Goal: Use online tool/utility: Utilize a website feature to perform a specific function

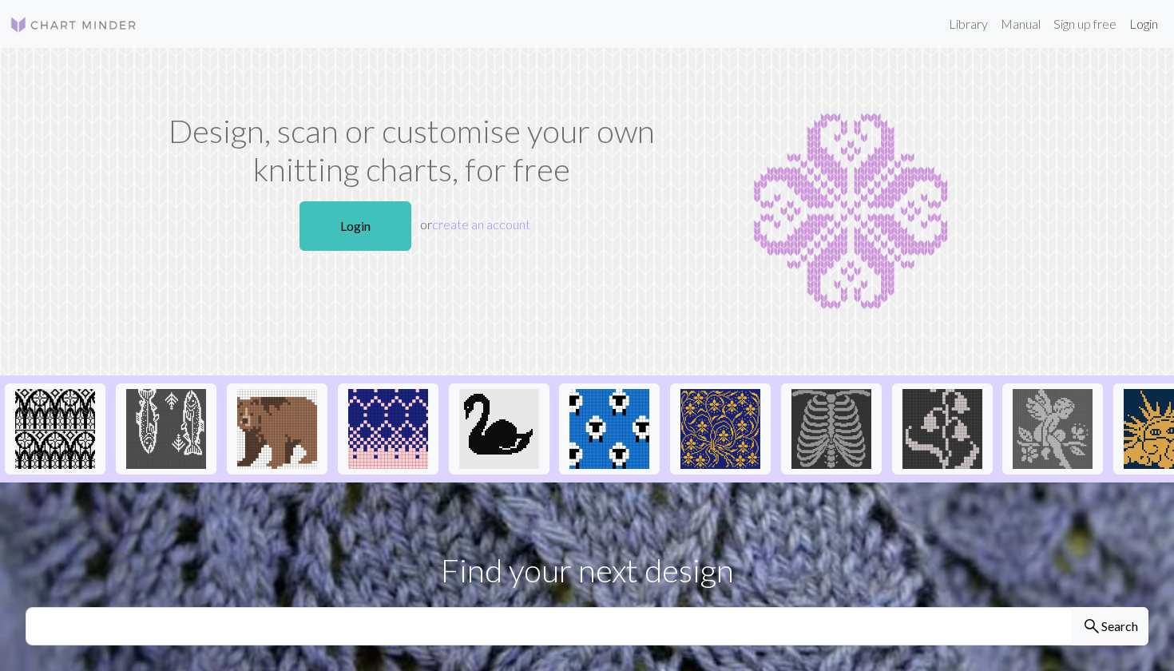
click at [1140, 25] on link "Login" at bounding box center [1144, 24] width 42 height 32
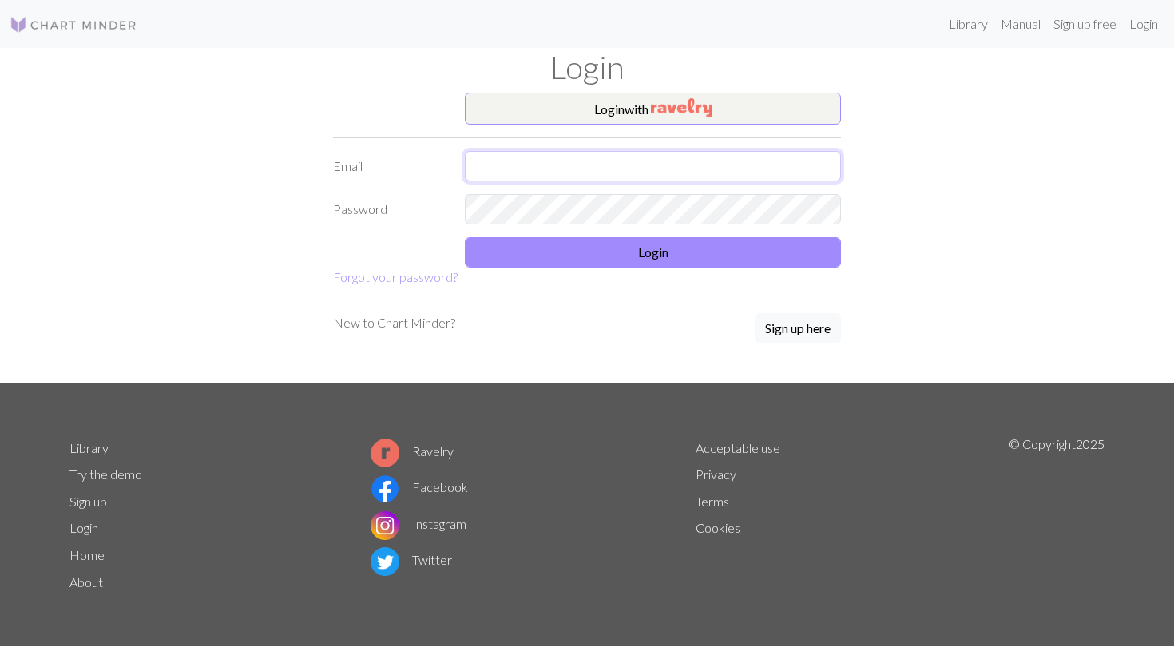
type input "[EMAIL_ADDRESS][DOMAIN_NAME]"
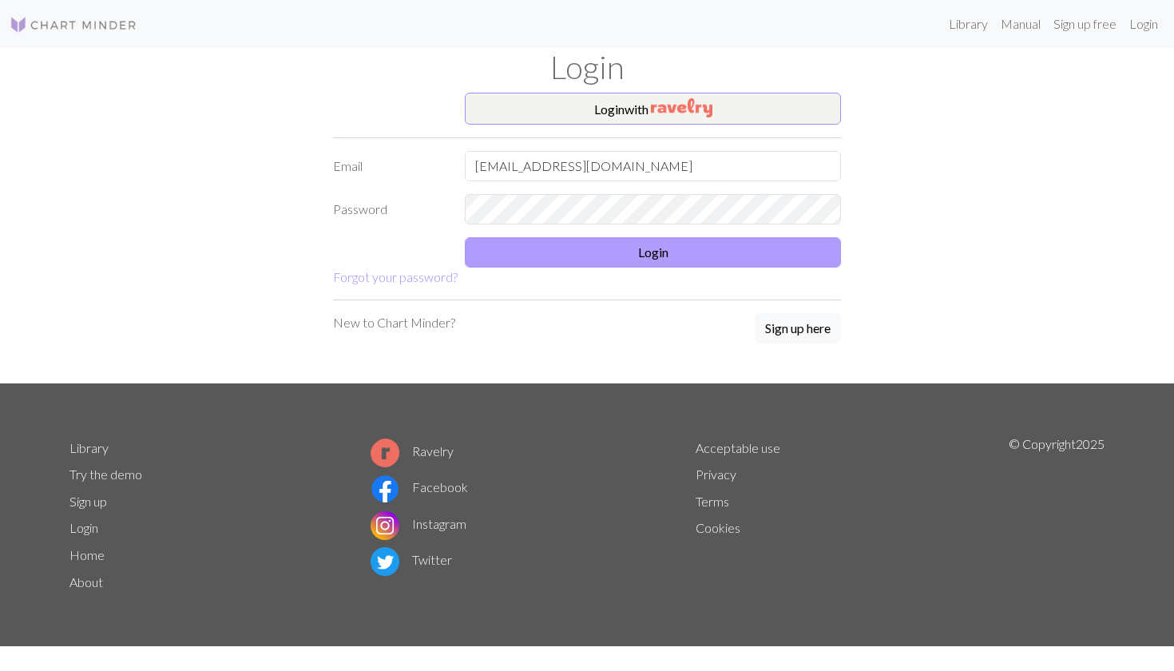
click at [541, 251] on button "Login" at bounding box center [653, 252] width 376 height 30
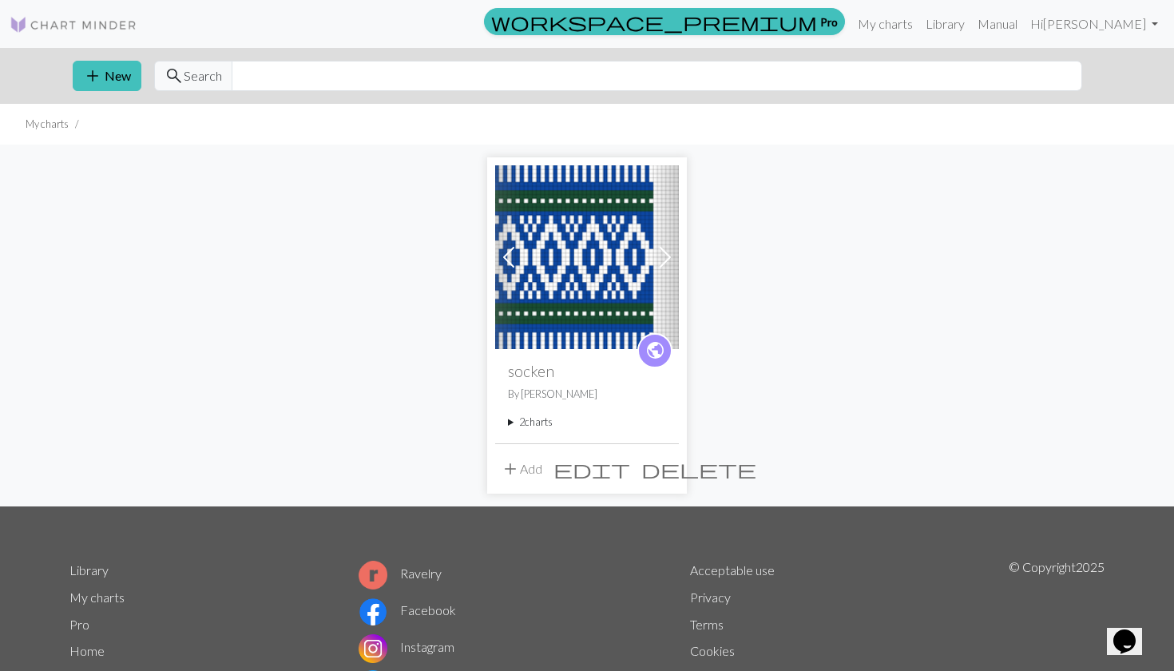
click at [550, 265] on img at bounding box center [587, 257] width 184 height 184
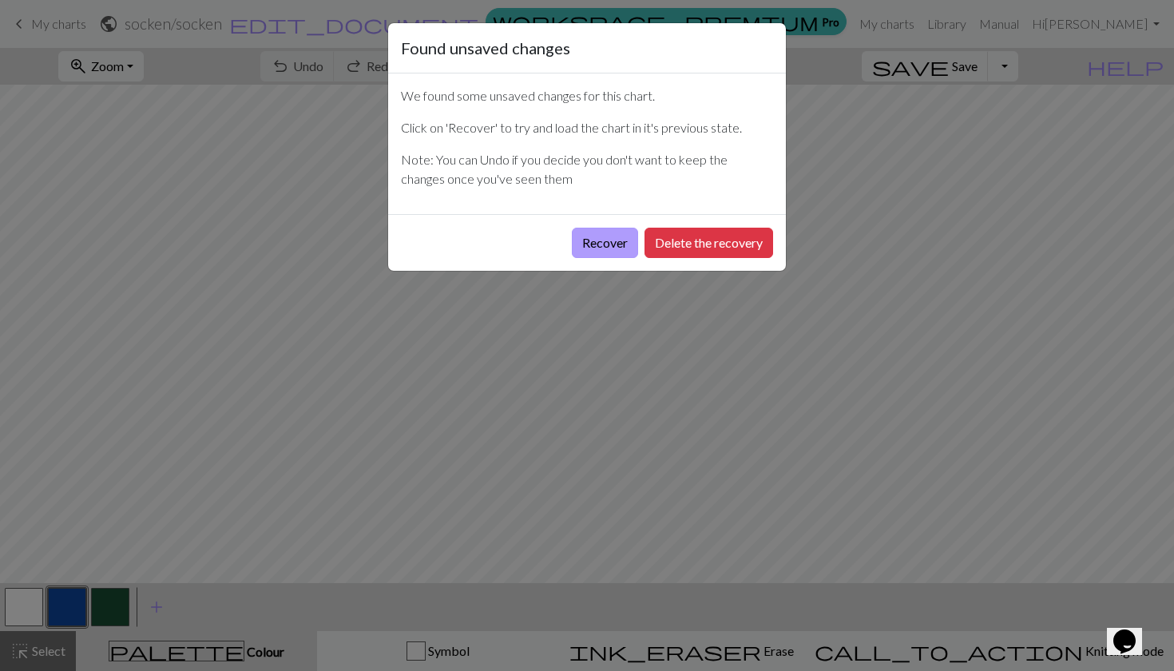
click at [622, 239] on button "Recover" at bounding box center [605, 243] width 66 height 30
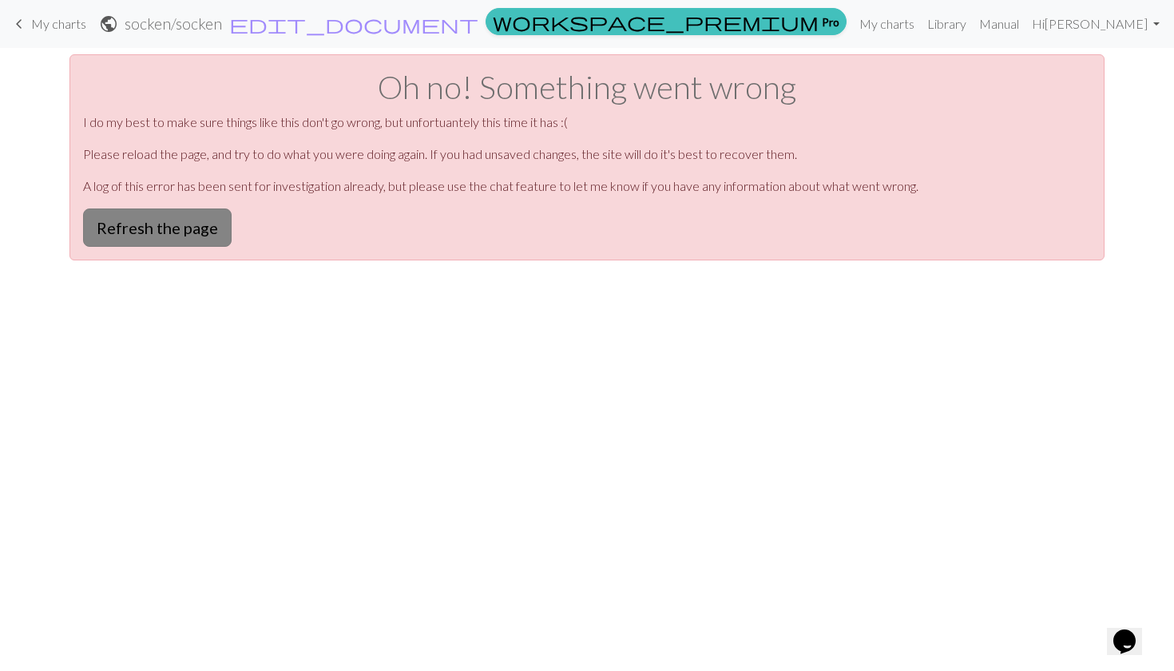
click at [216, 227] on button "Refresh the page" at bounding box center [157, 227] width 149 height 38
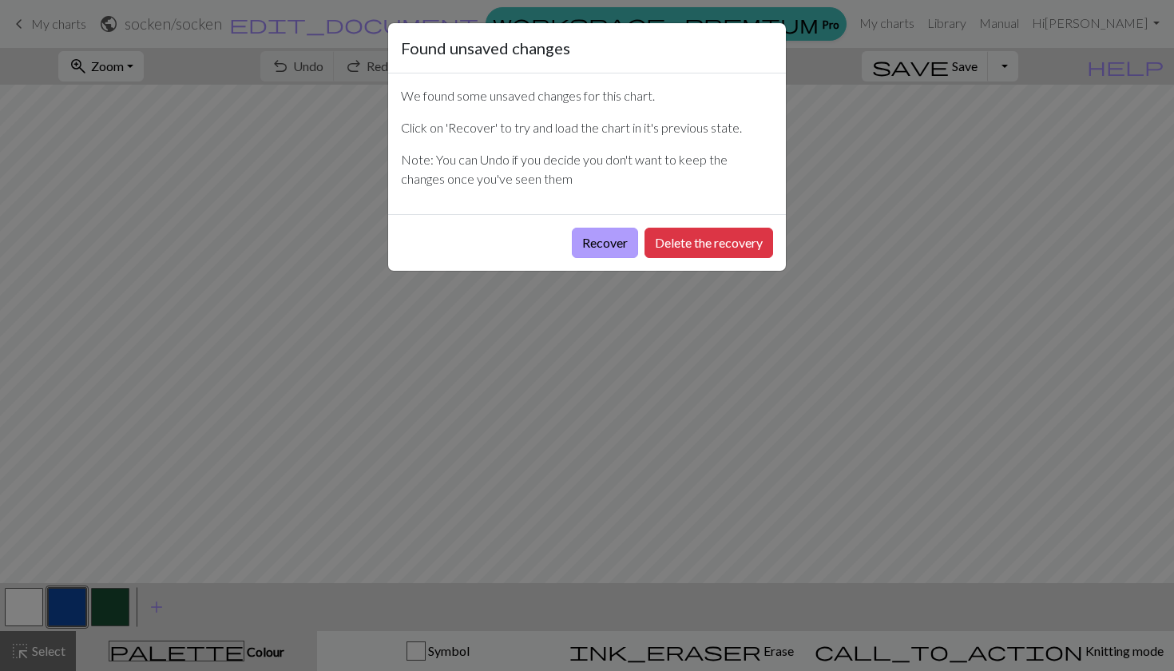
click at [612, 248] on button "Recover" at bounding box center [605, 243] width 66 height 30
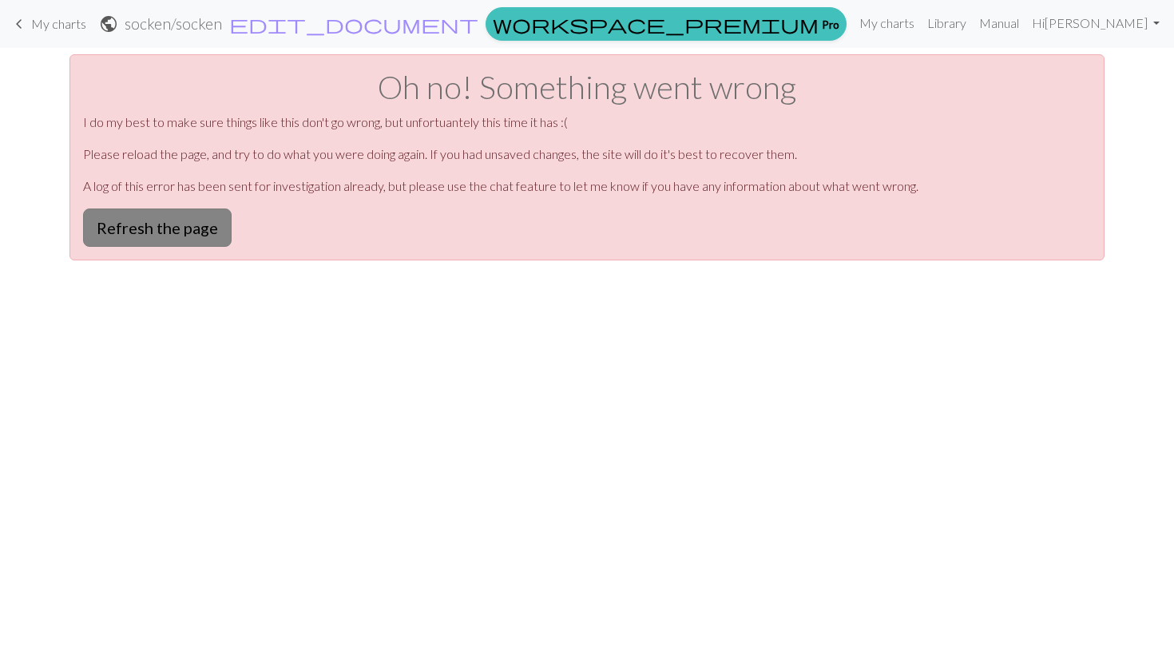
click at [98, 244] on button "Refresh the page" at bounding box center [157, 227] width 149 height 38
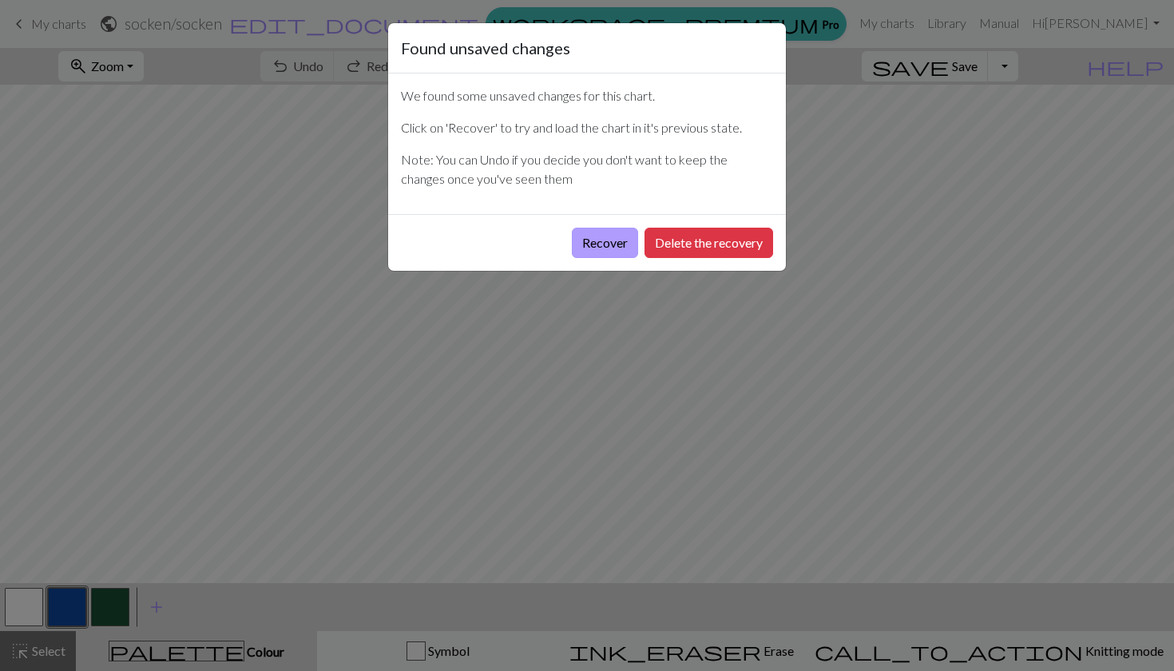
click at [601, 248] on button "Recover" at bounding box center [605, 243] width 66 height 30
